Goal: Information Seeking & Learning: Learn about a topic

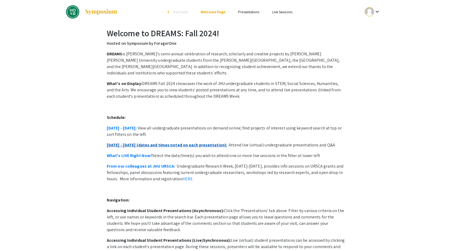
click at [118, 142] on link "[DATE] - [DATE] (dates and times noted on each presentation):" at bounding box center [167, 145] width 120 height 6
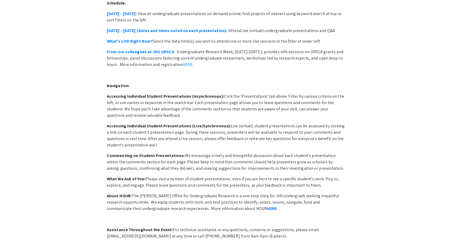
scroll to position [115, 0]
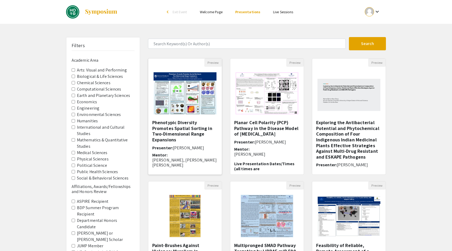
click at [178, 124] on h5 "Phenotypic Diversity Promotes Spatial Sorting in Two-Dimensional Range Expansio…" at bounding box center [185, 130] width 66 height 23
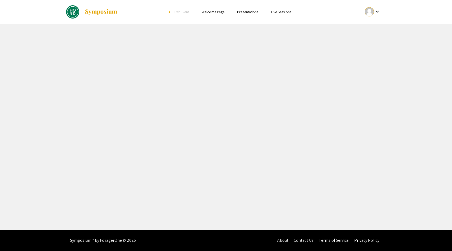
select select "custom"
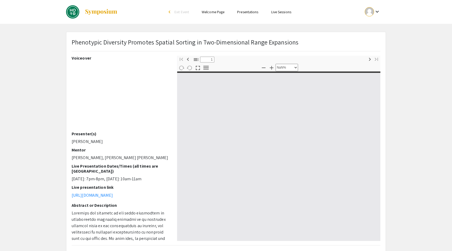
type input "0"
select select "custom"
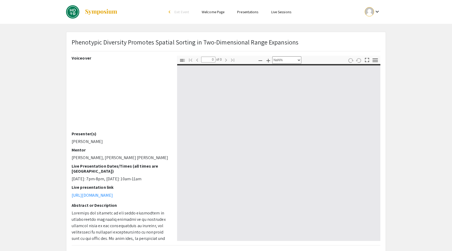
type input "1"
select select "auto"
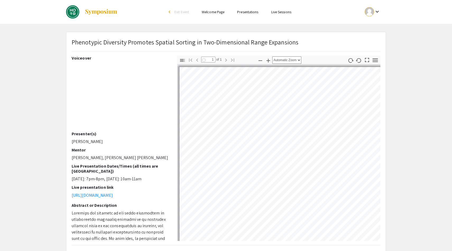
click at [247, 13] on link "Presentations" at bounding box center [247, 12] width 21 height 5
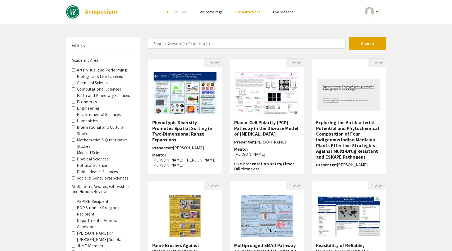
click at [280, 11] on link "Live Sessions" at bounding box center [283, 12] width 20 height 5
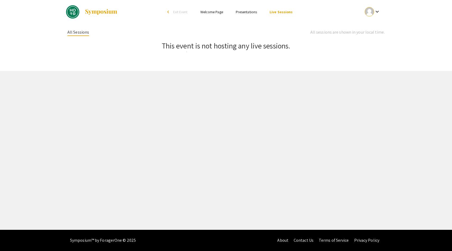
click at [257, 12] on link "Presentations" at bounding box center [246, 12] width 21 height 5
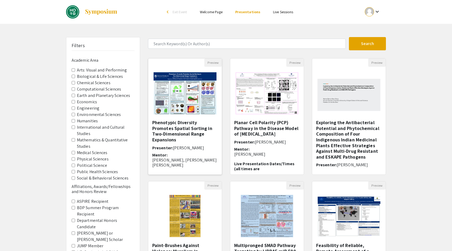
click at [170, 126] on h5 "Phenotypic Diversity Promotes Spatial Sorting in Two-Dimensional Range Expansio…" at bounding box center [185, 130] width 66 height 23
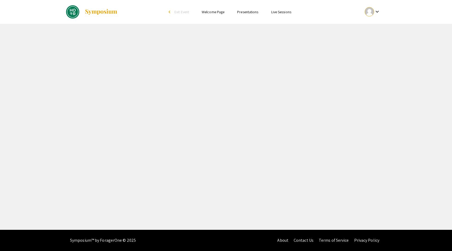
select select "custom"
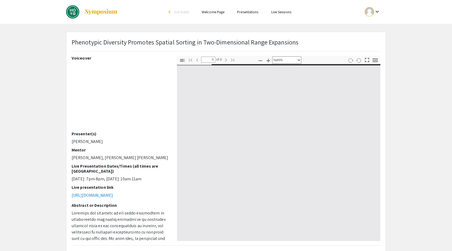
type input "1"
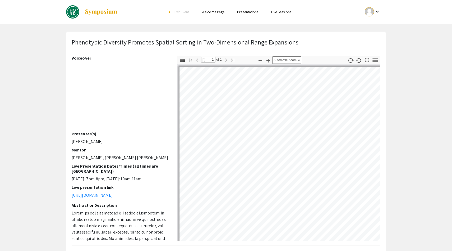
select select "auto"
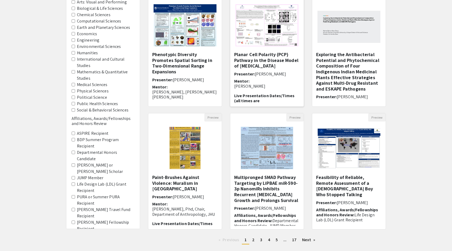
scroll to position [100, 0]
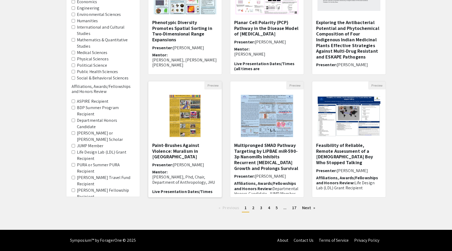
click at [189, 105] on img "Open Presentation <p>Paint-Brushes Against Violence: Muralism in Cartagena</p>" at bounding box center [185, 115] width 42 height 53
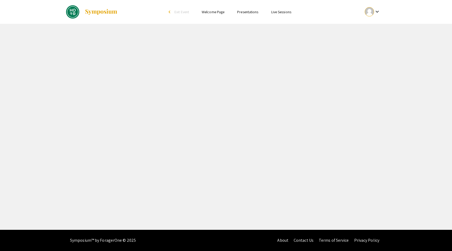
select select "custom"
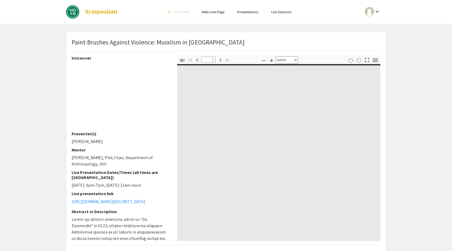
type input "0"
select select "custom"
type input "1"
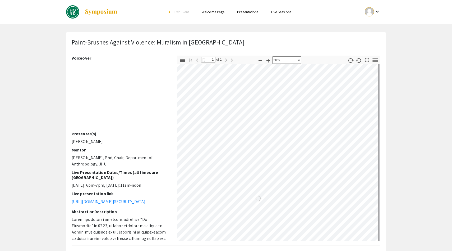
scroll to position [1, 0]
select select "custom"
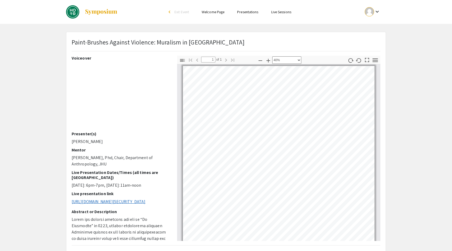
click at [112, 203] on link "[URL][DOMAIN_NAME][SECURITY_DATA]" at bounding box center [109, 201] width 74 height 6
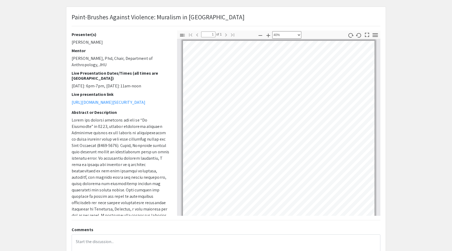
scroll to position [65, 0]
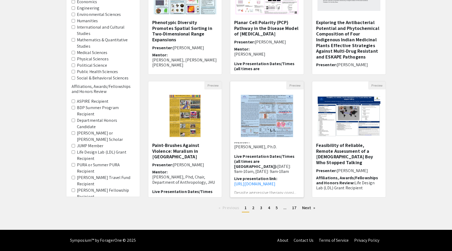
scroll to position [69, 0]
click at [331, 155] on h5 "Feasibility of Reliable, Remote Assessment of a [DEMOGRAPHIC_DATA] Boy Who Stop…" at bounding box center [349, 153] width 66 height 23
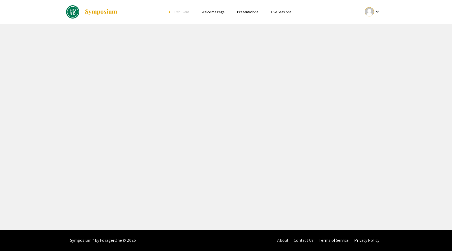
select select "custom"
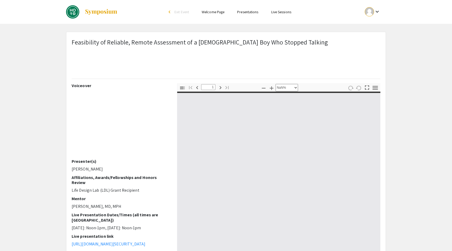
type input "0"
select select "custom"
type input "1"
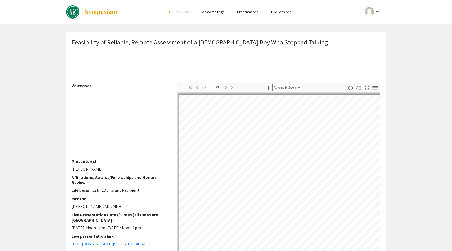
select select "auto"
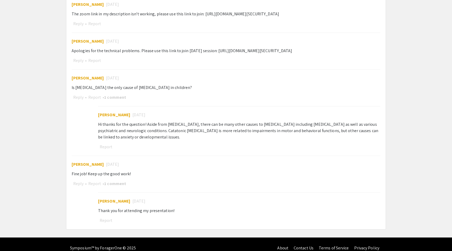
scroll to position [330, 0]
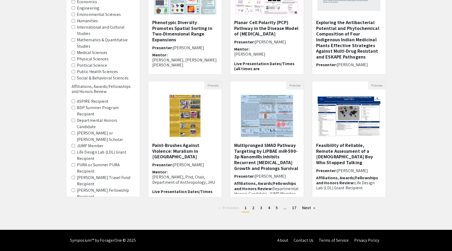
scroll to position [100, 0]
click at [273, 157] on h5 "Multipronged SMAD Pathway Targeting by LiPBAE miR-590-3p NanomiRs Inhibits Recu…" at bounding box center [267, 156] width 66 height 29
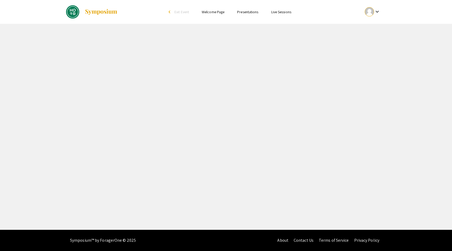
select select "custom"
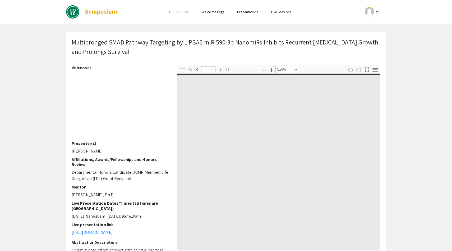
type input "0"
select select "custom"
type input "1"
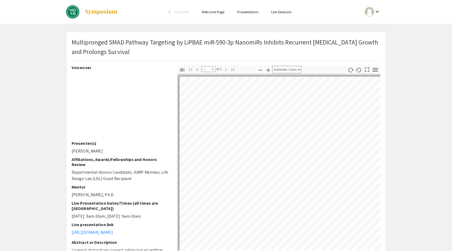
select select "auto"
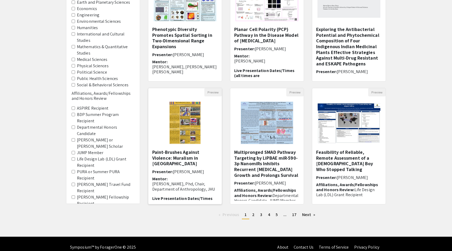
scroll to position [100, 0]
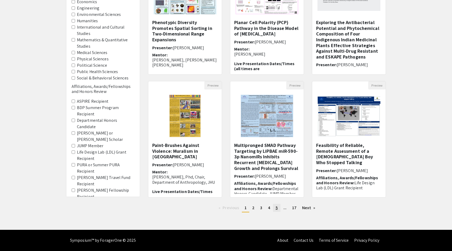
click at [276, 207] on span "5" at bounding box center [277, 208] width 2 height 6
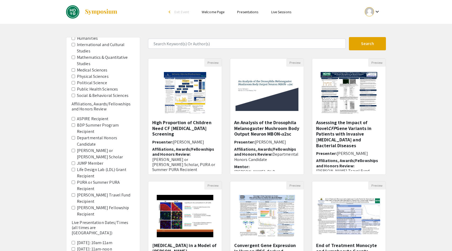
scroll to position [84, 0]
click at [73, 135] on Candidate "Departmental Honors Candidate" at bounding box center [73, 136] width 3 height 3
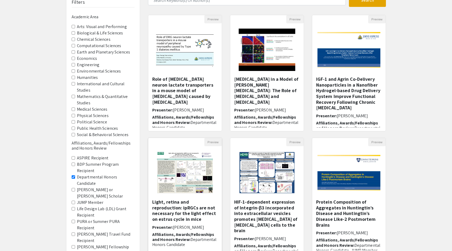
scroll to position [100, 0]
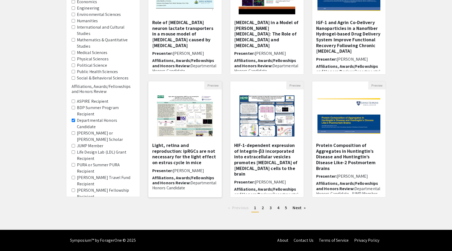
click at [193, 150] on h5 "Light, retina and reproduction: ipRGCs are not necessary for the light effect o…" at bounding box center [185, 153] width 66 height 23
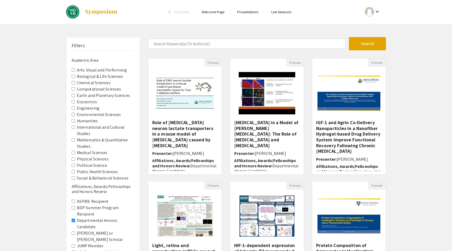
select select "custom"
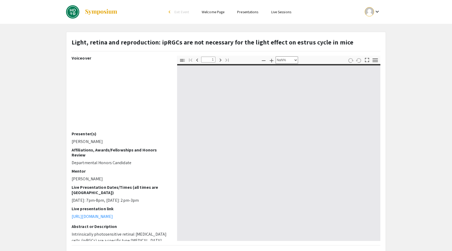
type input "0"
select select "custom"
type input "1"
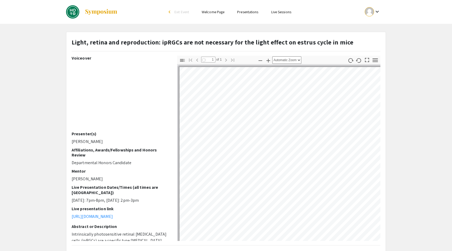
select select "auto"
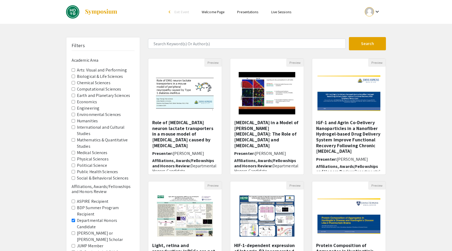
scroll to position [100, 0]
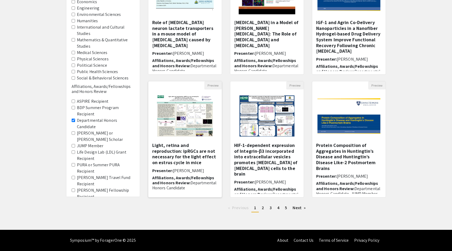
click at [183, 143] on h5 "Light, retina and reproduction: ipRGCs are not necessary for the light effect o…" at bounding box center [185, 153] width 66 height 23
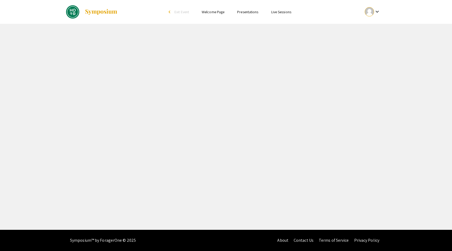
select select "custom"
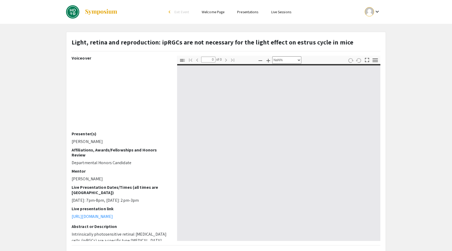
type input "1"
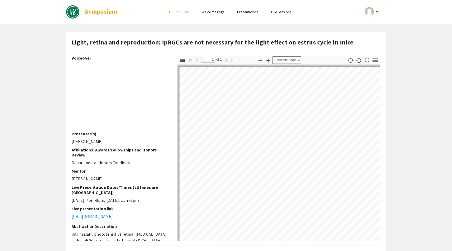
select select "auto"
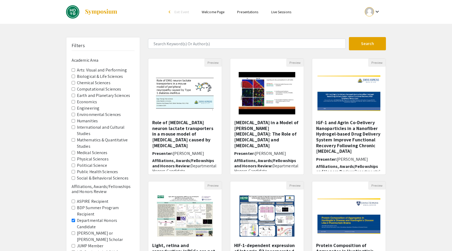
scroll to position [100, 0]
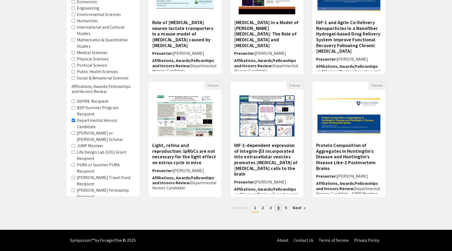
click at [276, 208] on link "page 4" at bounding box center [278, 207] width 7 height 8
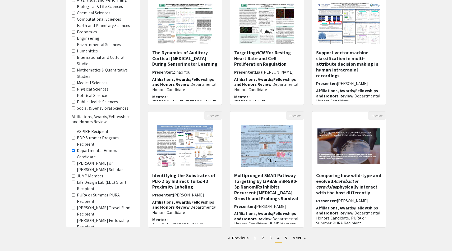
scroll to position [100, 0]
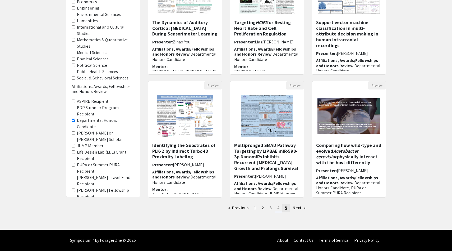
click at [286, 211] on link "page 5" at bounding box center [285, 207] width 7 height 8
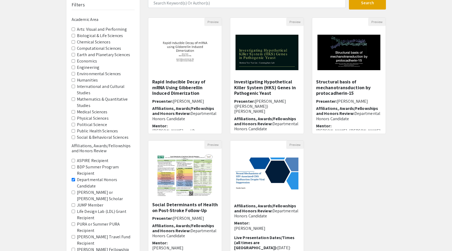
scroll to position [34, 0]
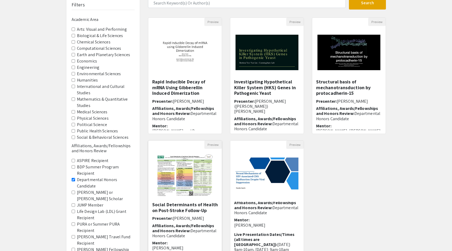
click at [195, 208] on h5 "Social Determinants of Health on Post-Stroke Follow-Up" at bounding box center [185, 206] width 66 height 11
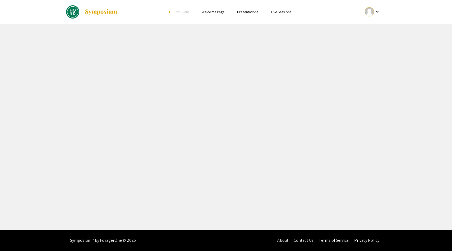
select select "custom"
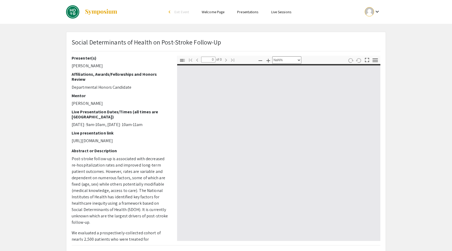
type input "1"
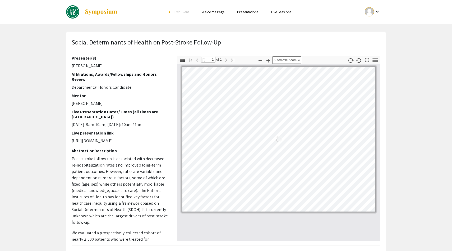
select select "auto"
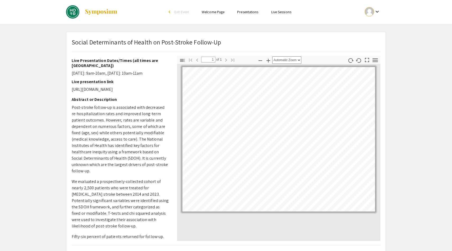
scroll to position [41, 0]
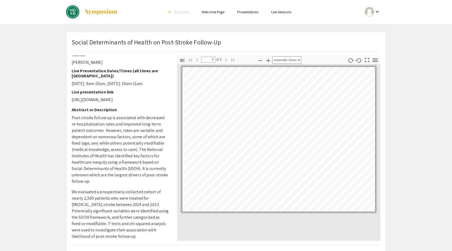
scroll to position [41, 0]
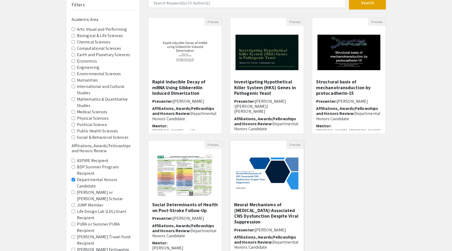
click at [245, 210] on h5 "Neural Mechanisms of [MEDICAL_DATA]-Associated CNS Dysfunction Despite Viral Su…" at bounding box center [267, 212] width 66 height 23
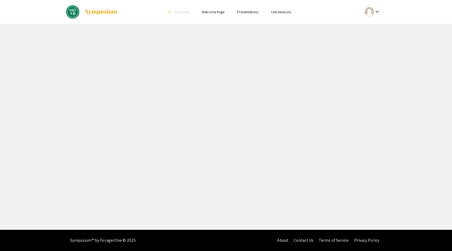
select select "custom"
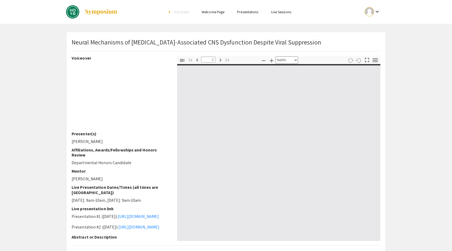
type input "0"
select select "custom"
type input "1"
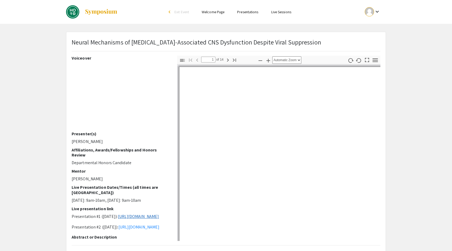
select select "custom"
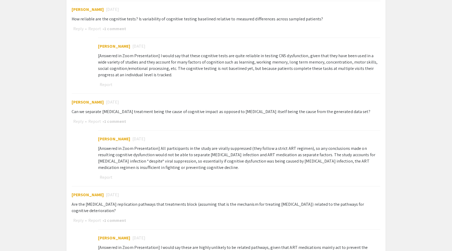
scroll to position [296, 0]
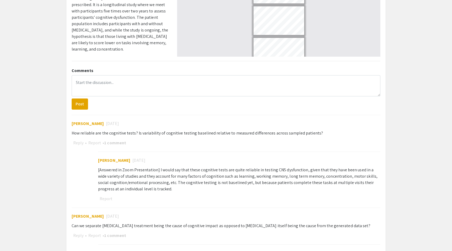
scroll to position [41, 0]
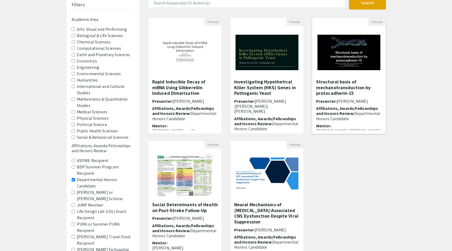
click at [322, 89] on h5 "Structural basis of mechanotransduction by protocadherin-15" at bounding box center [349, 87] width 66 height 17
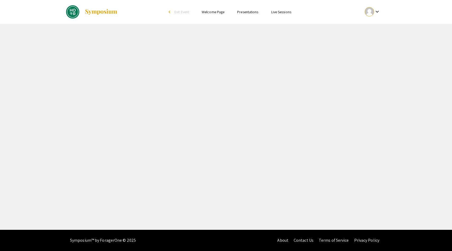
select select "custom"
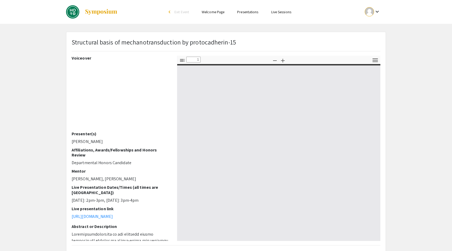
type input "0"
select select "custom"
type input "1"
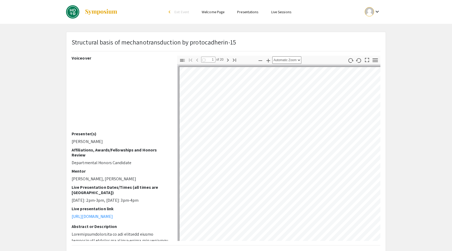
select select "auto"
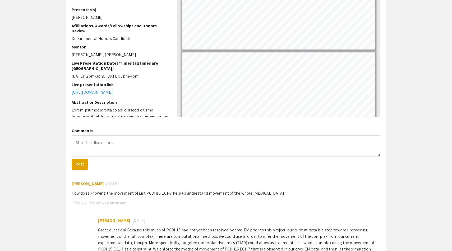
scroll to position [189, 0]
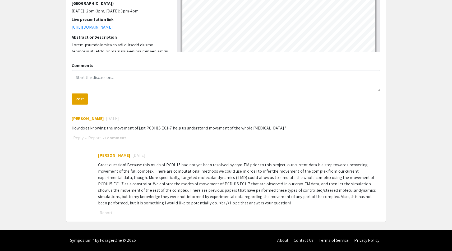
scroll to position [41, 0]
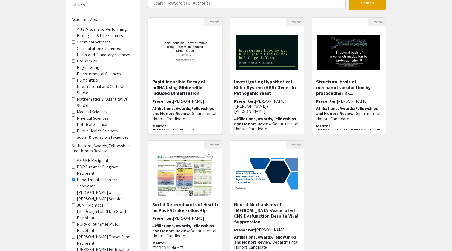
click at [166, 86] on h5 "Rapid Inducible Decay of mRNA Using Gibberellin Induced Dimerization" at bounding box center [185, 87] width 66 height 17
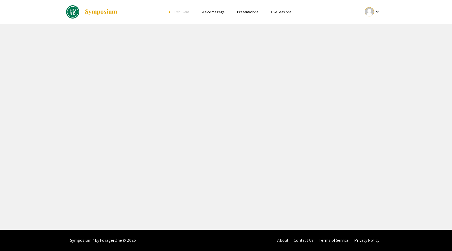
select select "custom"
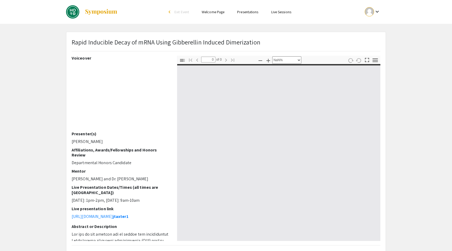
type input "1"
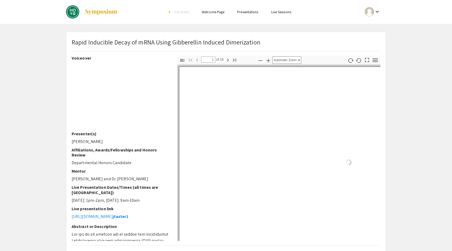
select select "auto"
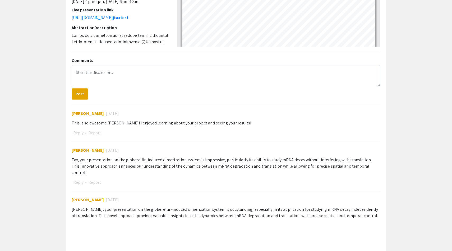
scroll to position [194, 0]
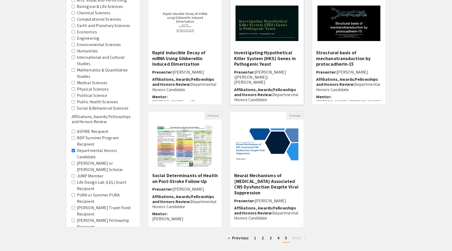
scroll to position [100, 0]
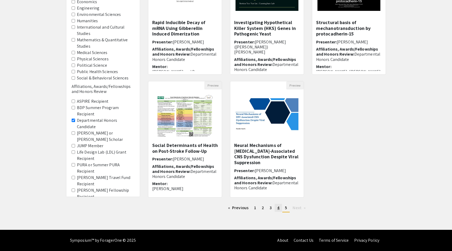
click at [279, 208] on link "page 4" at bounding box center [278, 207] width 7 height 8
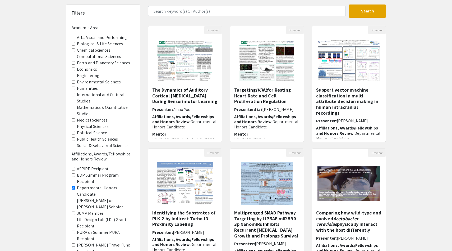
scroll to position [100, 0]
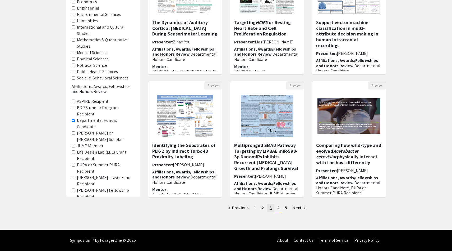
click at [268, 208] on link "page 3" at bounding box center [270, 207] width 7 height 8
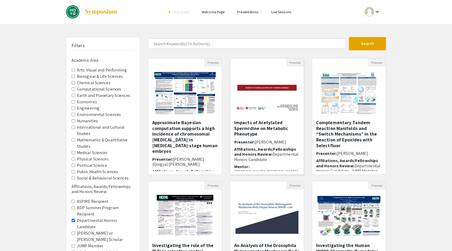
click at [272, 119] on div "Open Presentation <p>Impacts of Acetylated Spermidine on Metabolic Phenotype</p>" at bounding box center [266, 93] width 73 height 53
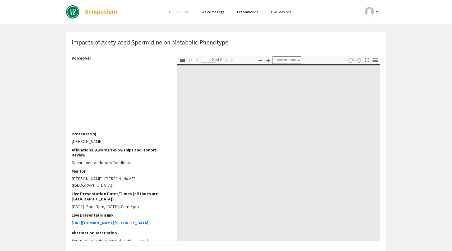
select select "custom"
type input "1"
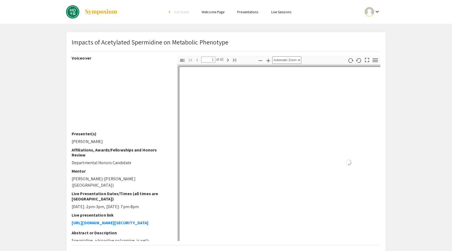
select select "auto"
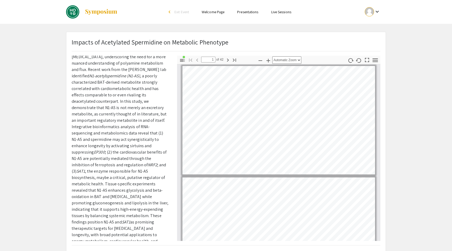
scroll to position [77, 0]
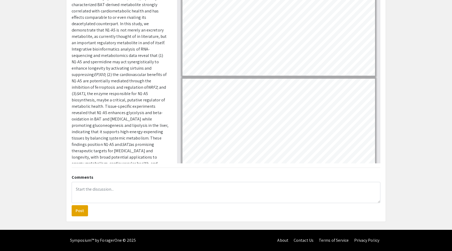
type input "22"
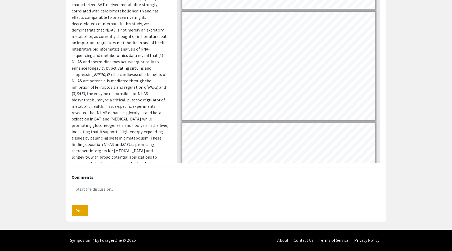
scroll to position [2315, 0]
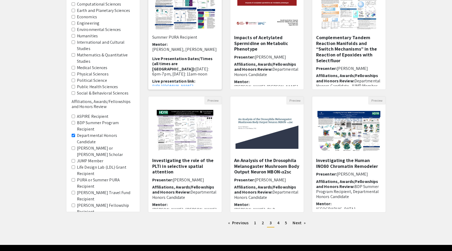
scroll to position [100, 0]
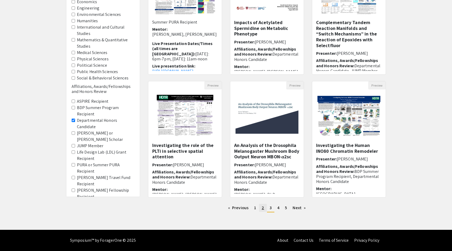
click at [261, 205] on link "page 2" at bounding box center [263, 207] width 8 height 8
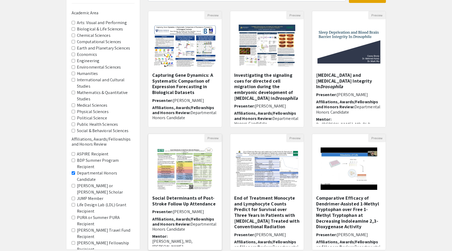
scroll to position [48, 0]
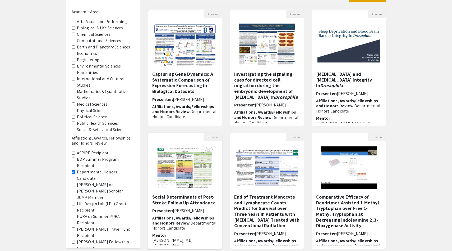
click at [183, 197] on h5 "Social Determinants of Post-Stroke Follow Up Attendance" at bounding box center [185, 199] width 66 height 11
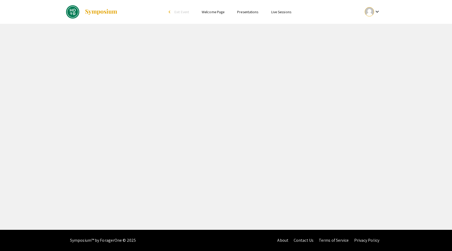
select select "custom"
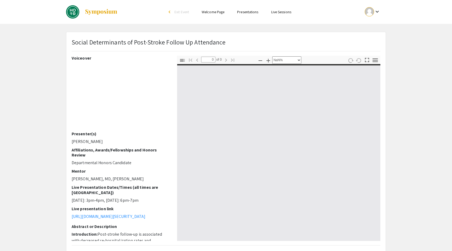
type input "1"
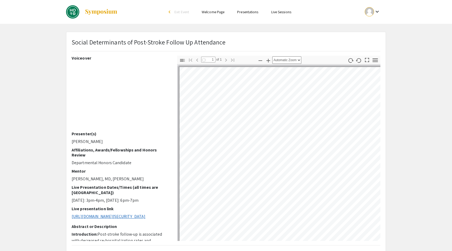
select select "auto"
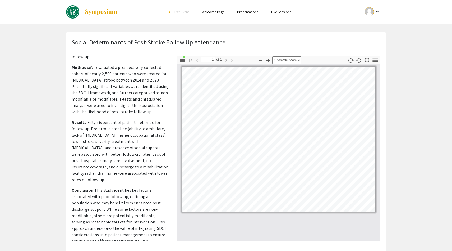
scroll to position [77, 0]
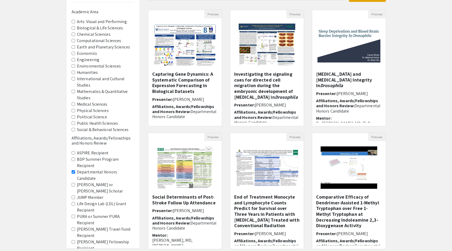
scroll to position [100, 0]
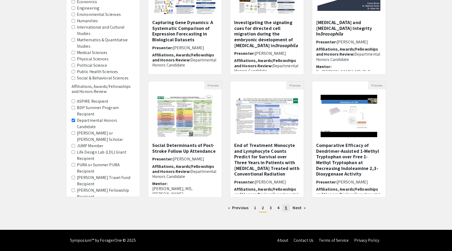
click at [285, 205] on span "5" at bounding box center [286, 208] width 2 height 6
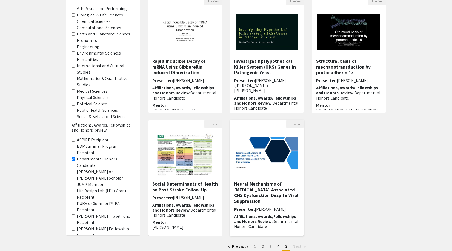
scroll to position [62, 0]
